Goal: Information Seeking & Learning: Learn about a topic

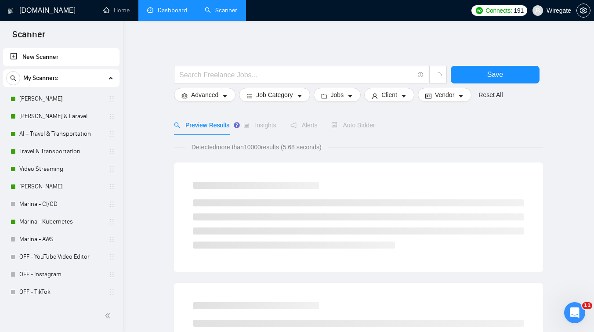
click at [164, 10] on link "Dashboard" at bounding box center [167, 10] width 40 height 7
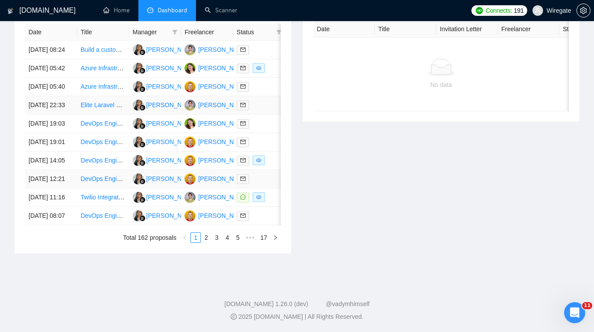
scroll to position [428, 0]
click at [112, 207] on td "Twilio Integration for Laravel CRM" at bounding box center [103, 197] width 52 height 18
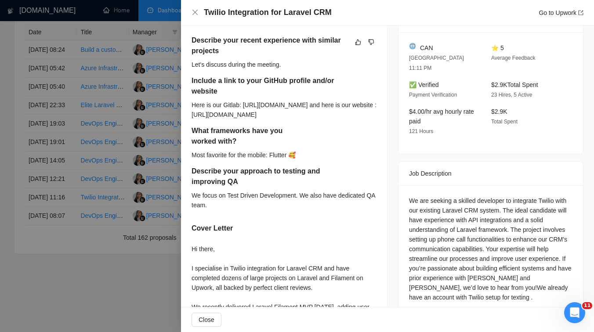
scroll to position [180, 0]
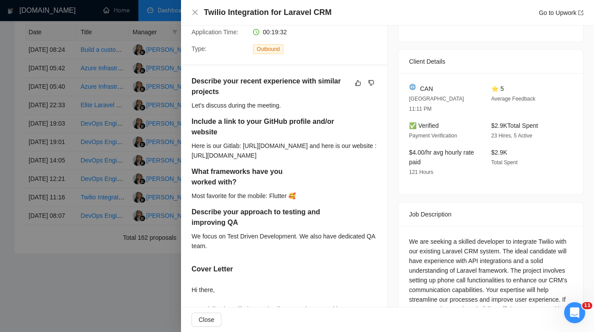
click at [69, 173] on div at bounding box center [297, 166] width 594 height 332
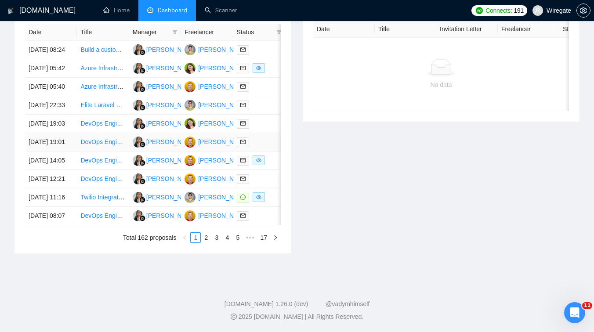
scroll to position [460, 0]
click at [206, 241] on link "2" at bounding box center [206, 238] width 10 height 10
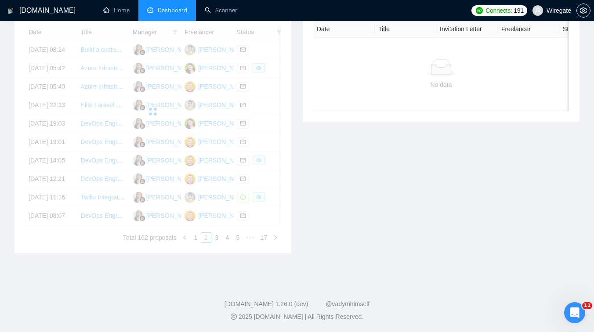
scroll to position [390, 0]
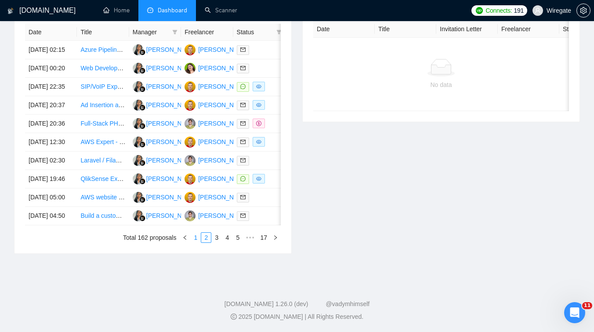
click at [191, 242] on link "1" at bounding box center [196, 238] width 10 height 10
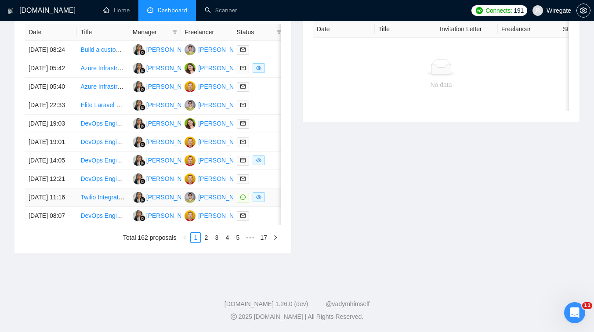
click at [115, 207] on td "Twilio Integration for Laravel CRM" at bounding box center [103, 197] width 52 height 18
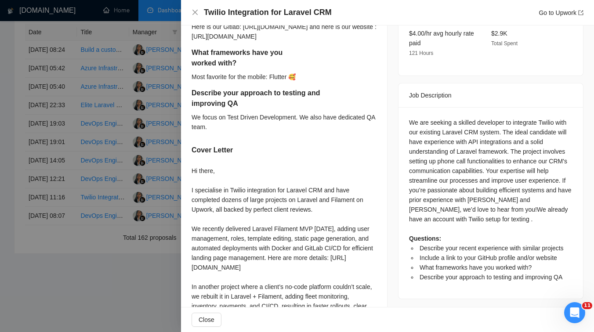
scroll to position [353, 0]
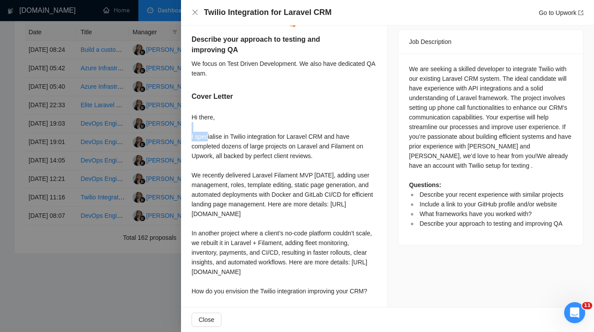
drag, startPoint x: 209, startPoint y: 148, endPoint x: 317, endPoint y: 140, distance: 108.7
click at [317, 140] on div "Hi there, I specialise in Twilio integration for Laravel CRM and have completed…" at bounding box center [283, 213] width 185 height 203
click at [276, 142] on div "Hi there, I specialise in Twilio integration for Laravel CRM and have completed…" at bounding box center [283, 213] width 185 height 203
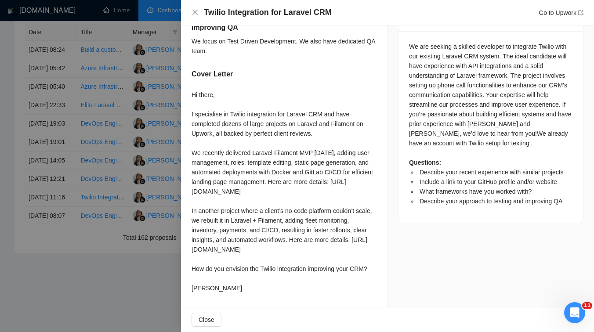
scroll to position [429, 0]
click at [104, 193] on div at bounding box center [297, 166] width 594 height 332
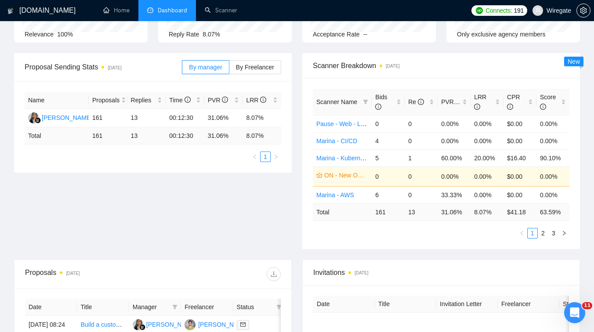
scroll to position [0, 0]
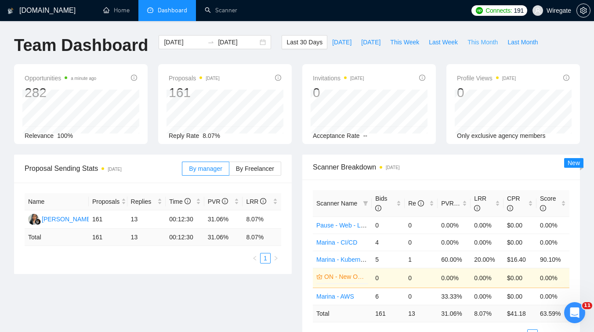
click at [486, 42] on span "This Month" at bounding box center [482, 42] width 30 height 10
type input "[DATE]"
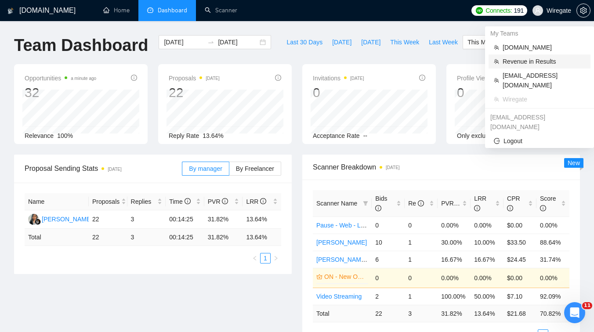
click at [539, 56] on li "Revenue in Results" at bounding box center [539, 61] width 102 height 14
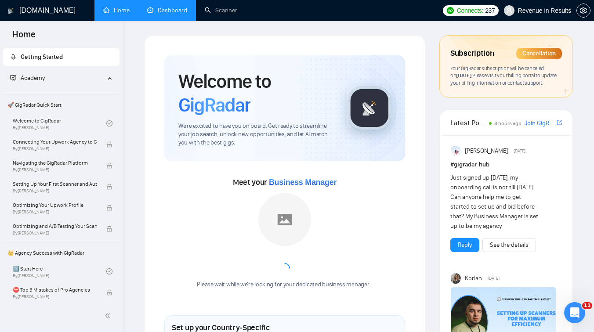
click at [156, 13] on link "Dashboard" at bounding box center [167, 10] width 40 height 7
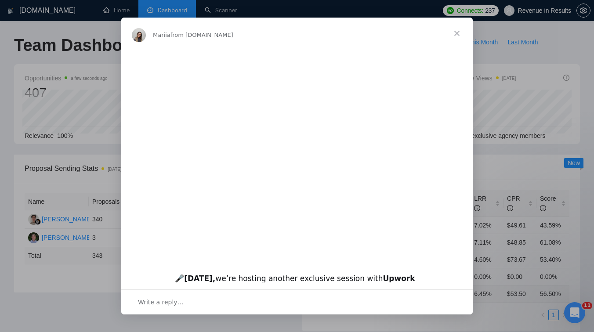
click at [456, 34] on span "Close" at bounding box center [457, 34] width 32 height 32
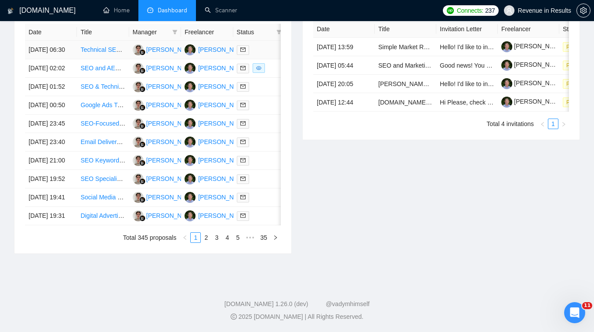
scroll to position [440, 0]
click at [209, 238] on link "2" at bounding box center [206, 238] width 10 height 10
click at [217, 238] on link "3" at bounding box center [217, 238] width 10 height 10
click at [224, 240] on link "4" at bounding box center [227, 238] width 10 height 10
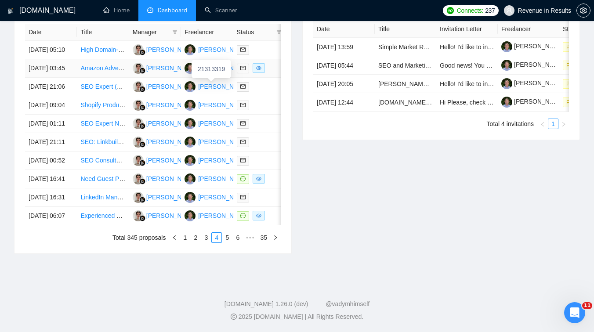
scroll to position [404, 0]
click at [187, 242] on link "1" at bounding box center [185, 238] width 10 height 10
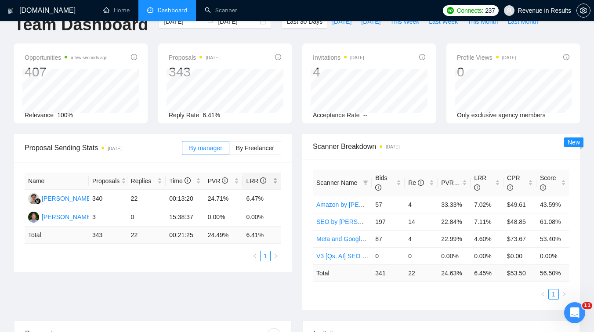
scroll to position [0, 0]
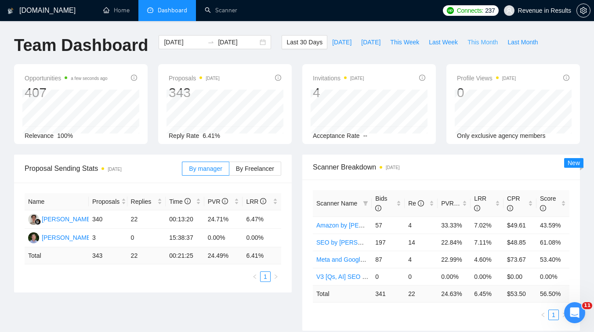
click at [488, 40] on span "This Month" at bounding box center [482, 42] width 30 height 10
type input "[DATE]"
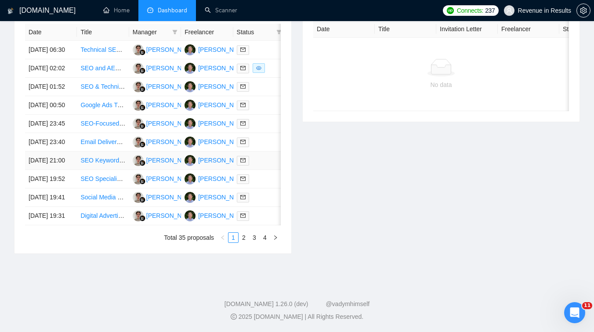
scroll to position [416, 0]
click at [108, 139] on td "Email Deliverability Specialist (SES & Postmark)" at bounding box center [103, 142] width 52 height 18
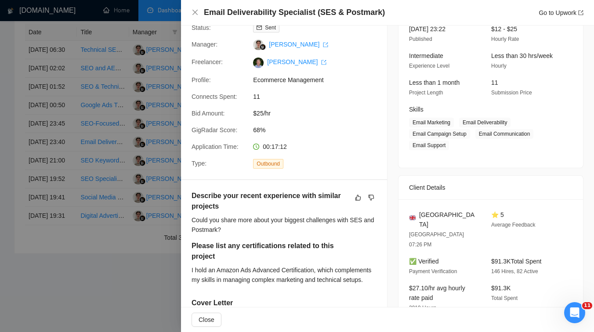
scroll to position [125, 0]
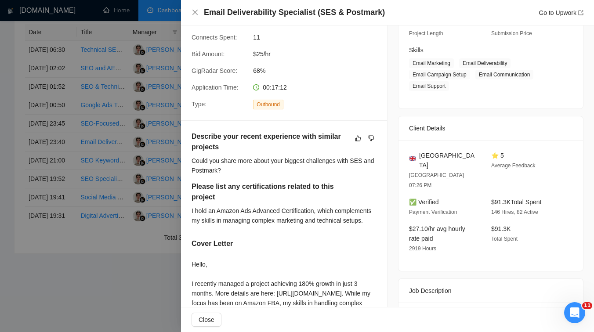
click at [149, 152] on div at bounding box center [297, 166] width 594 height 332
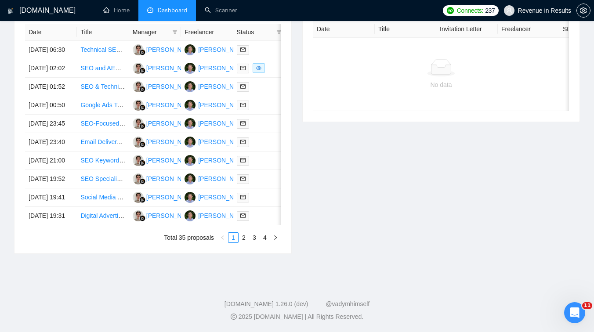
scroll to position [440, 0]
click at [108, 193] on td "Social Media Expert Needed for Handmade Pet Products Promotion" at bounding box center [103, 197] width 52 height 18
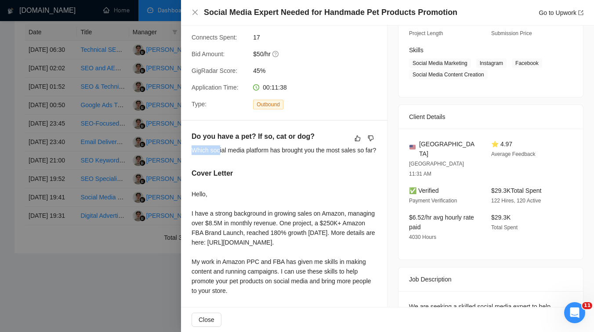
drag, startPoint x: 220, startPoint y: 153, endPoint x: 190, endPoint y: 148, distance: 31.0
click at [190, 148] on div "Do you have a pet? If so, cat or dog? Which social media platform has brought y…" at bounding box center [284, 234] width 206 height 227
drag, startPoint x: 202, startPoint y: 161, endPoint x: 191, endPoint y: 149, distance: 16.1
click at [191, 149] on div "Do you have a pet? If so, cat or dog? Which social media platform has brought y…" at bounding box center [284, 234] width 206 height 227
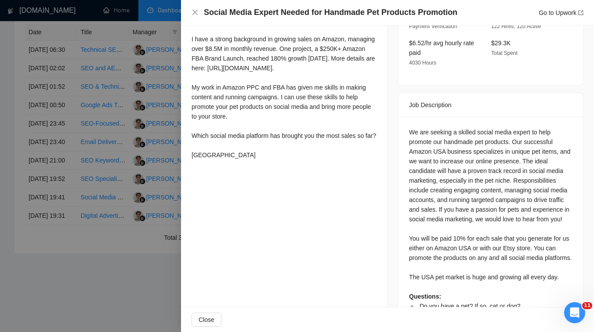
scroll to position [329, 0]
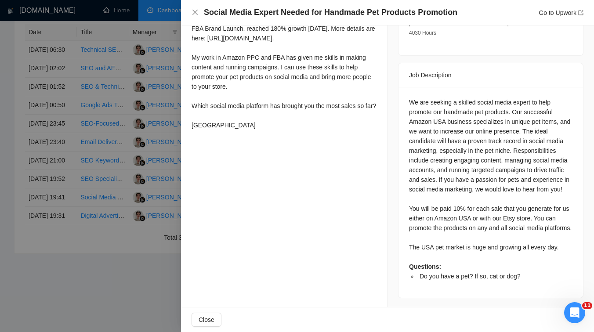
click at [136, 163] on div at bounding box center [297, 166] width 594 height 332
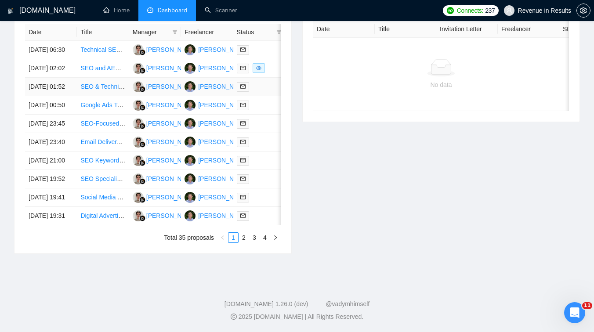
scroll to position [440, 0]
click at [245, 236] on link "2" at bounding box center [244, 238] width 10 height 10
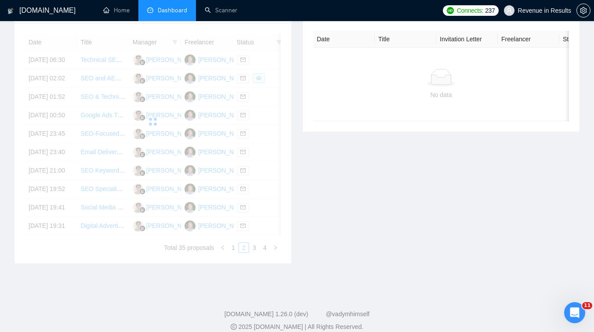
scroll to position [340, 0]
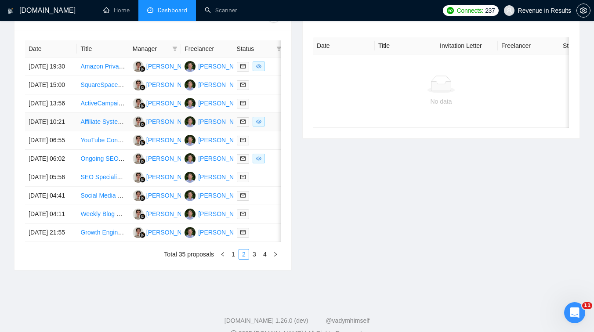
click at [117, 125] on link "Affiliate Systems Consultant for YouTube and Amazon Automation" at bounding box center [170, 121] width 180 height 7
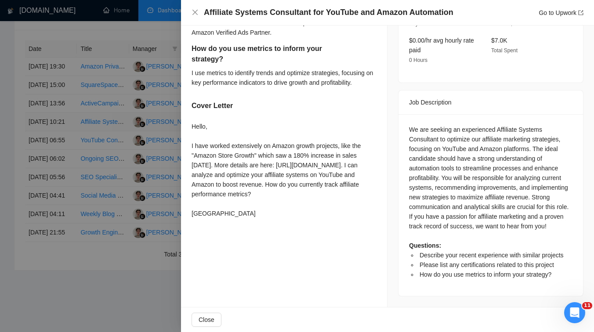
scroll to position [302, 0]
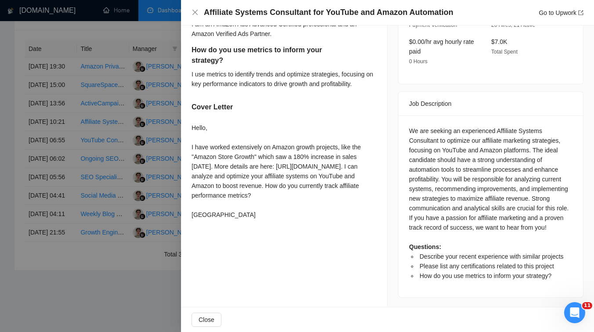
click at [136, 113] on div at bounding box center [297, 166] width 594 height 332
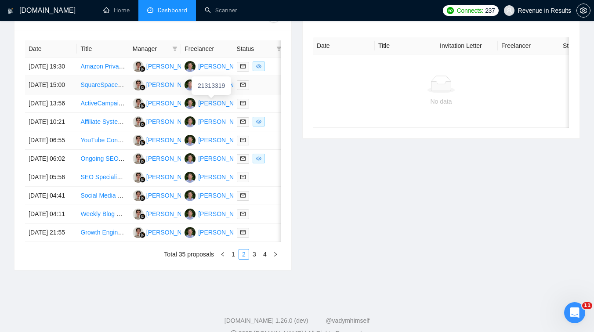
scroll to position [0, 0]
